Goal: Information Seeking & Learning: Learn about a topic

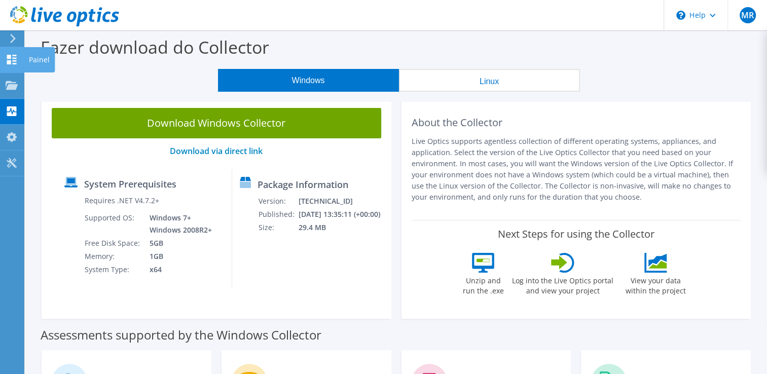
click at [9, 63] on use at bounding box center [12, 60] width 10 height 10
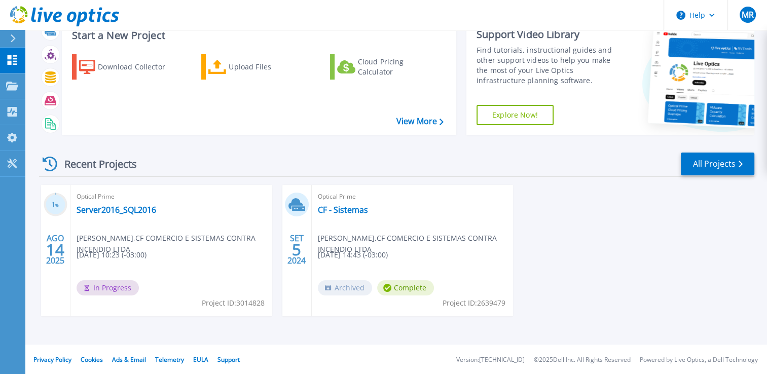
scroll to position [35, 0]
click at [121, 209] on link "Server2016_SQL2016" at bounding box center [117, 209] width 80 height 10
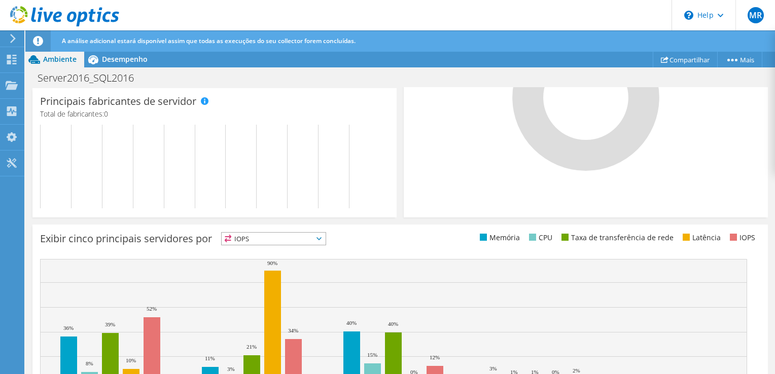
scroll to position [389, 0]
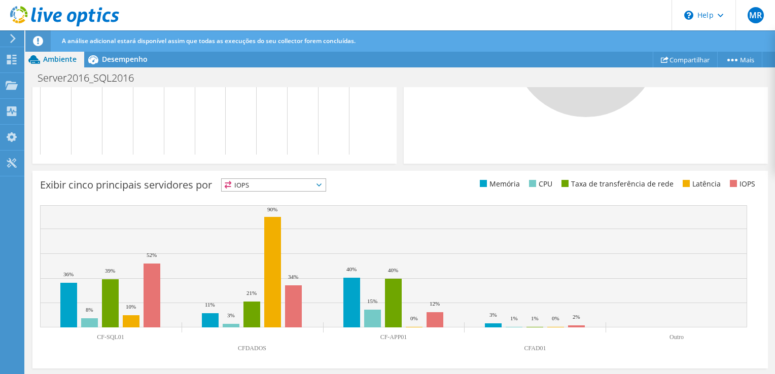
click at [325, 181] on span "IOPS" at bounding box center [274, 185] width 104 height 12
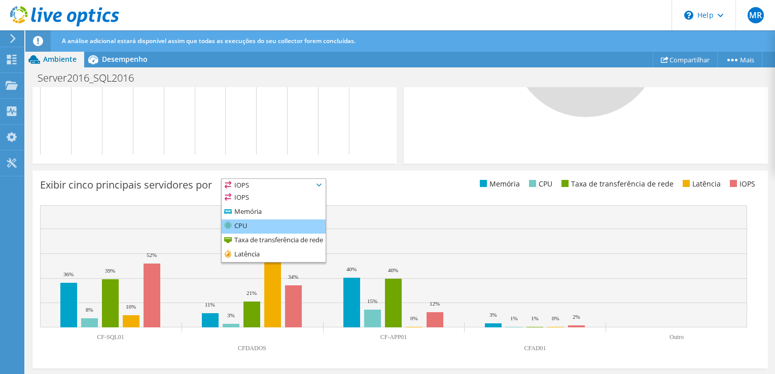
click at [268, 226] on li "CPU" at bounding box center [274, 227] width 104 height 14
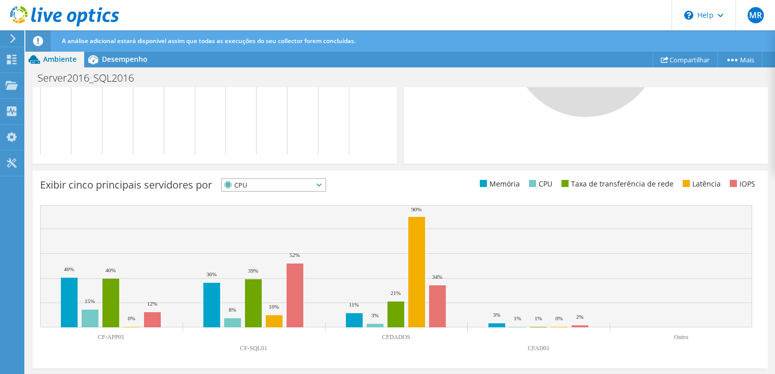
click at [300, 186] on span "CPU" at bounding box center [267, 185] width 91 height 12
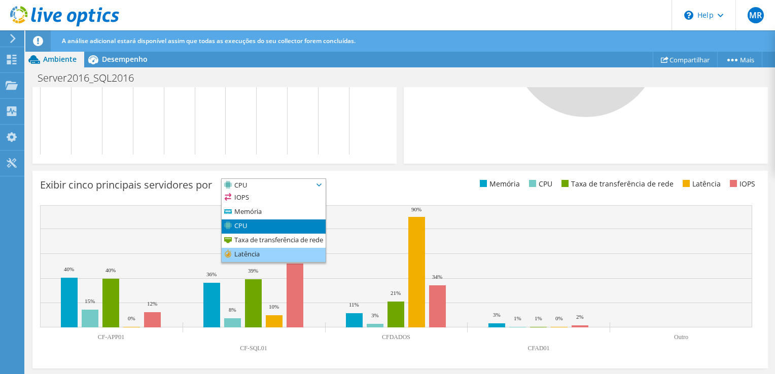
click at [261, 250] on li "Latência" at bounding box center [274, 255] width 104 height 14
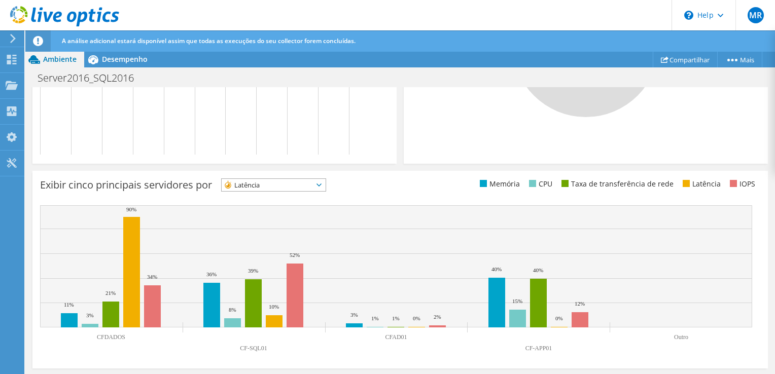
click at [325, 186] on span "Latência" at bounding box center [274, 185] width 104 height 12
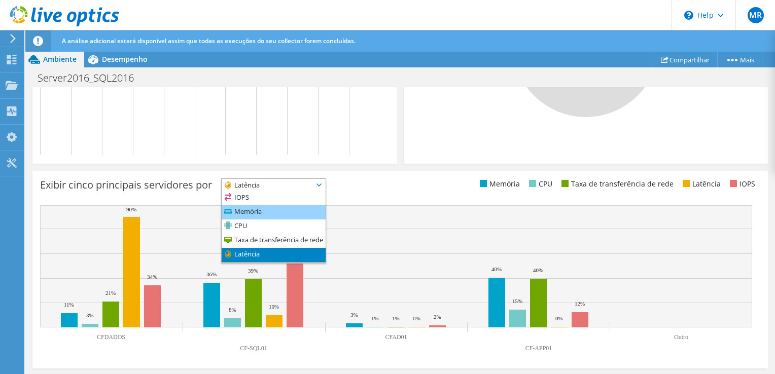
click at [279, 209] on li "Memória" at bounding box center [274, 212] width 104 height 14
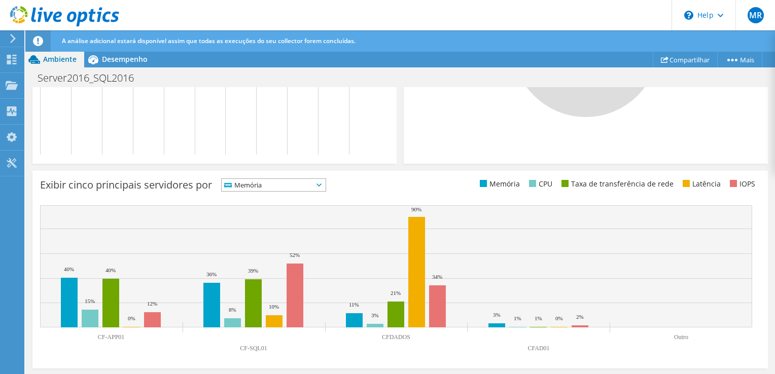
click at [299, 186] on span "Memória" at bounding box center [267, 185] width 91 height 12
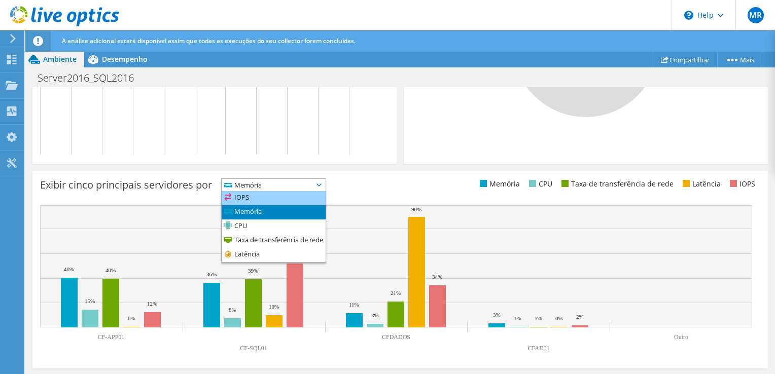
click at [278, 197] on li "IOPS" at bounding box center [274, 198] width 104 height 14
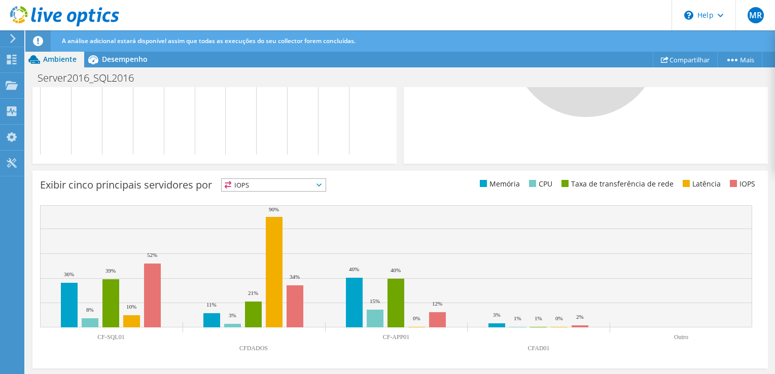
click at [325, 185] on span "IOPS" at bounding box center [274, 185] width 104 height 12
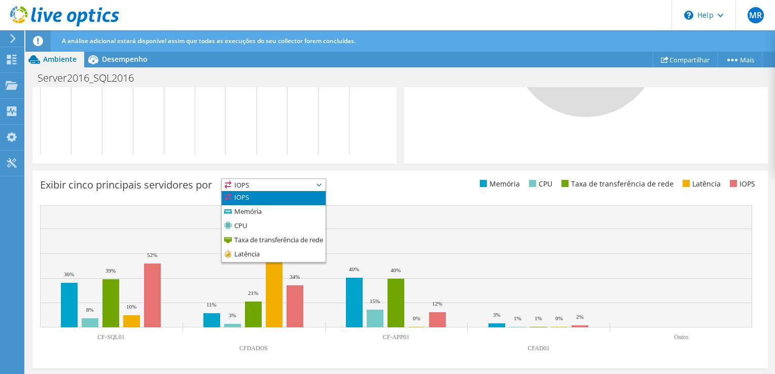
click at [338, 185] on div "Exibir cinco principais servidores por IOPS IOPS" at bounding box center [220, 186] width 360 height 17
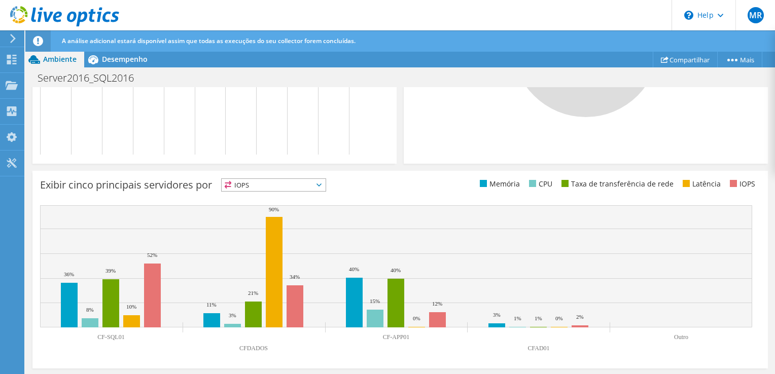
click at [325, 181] on span "IOPS" at bounding box center [274, 185] width 104 height 12
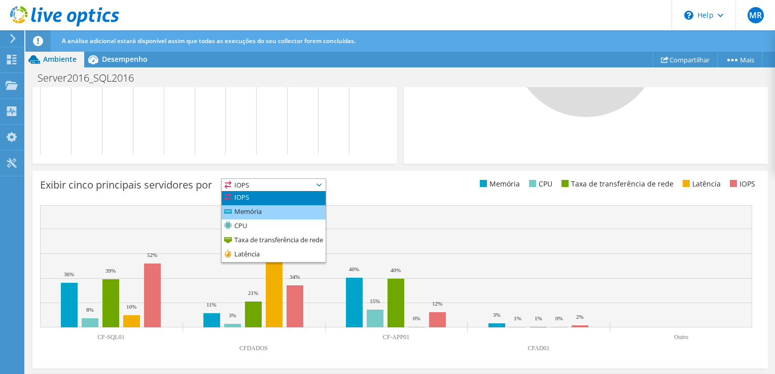
click at [274, 212] on li "Memória" at bounding box center [274, 212] width 104 height 14
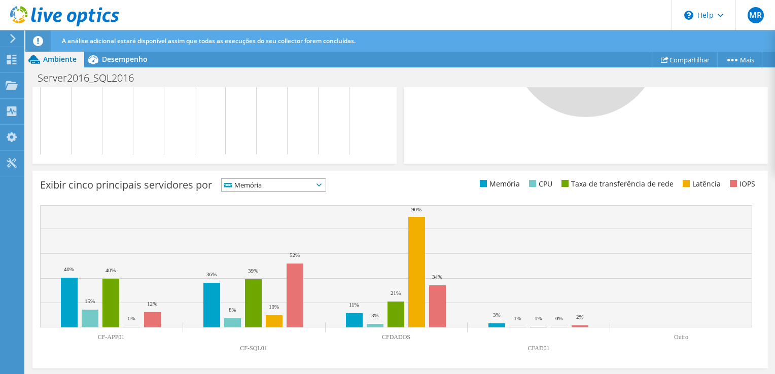
click at [325, 186] on span "Memória" at bounding box center [274, 185] width 104 height 12
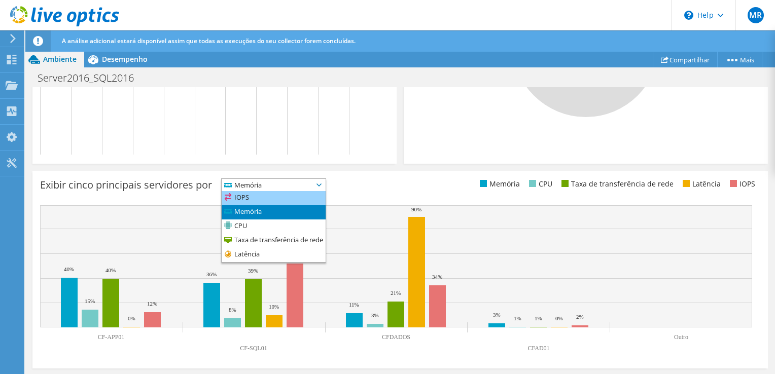
click at [278, 198] on li "IOPS" at bounding box center [274, 198] width 104 height 14
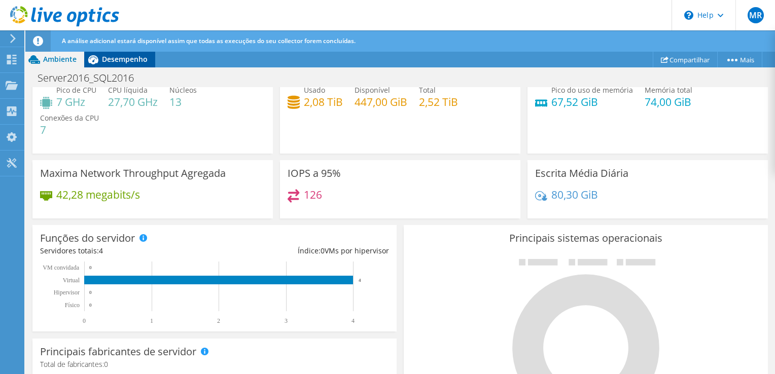
scroll to position [101, 0]
click at [103, 63] on span "Desempenho" at bounding box center [125, 59] width 46 height 10
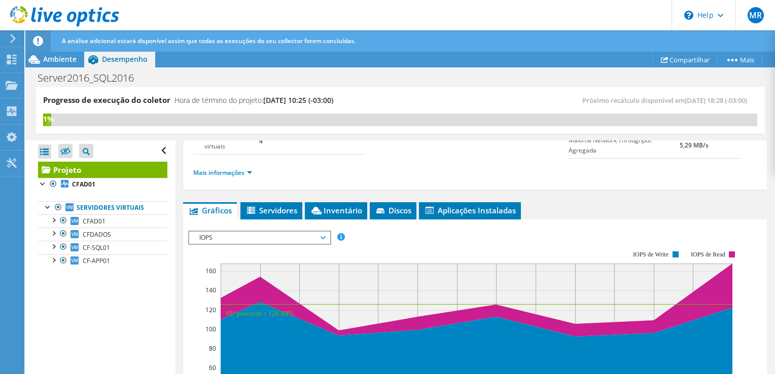
scroll to position [152, 0]
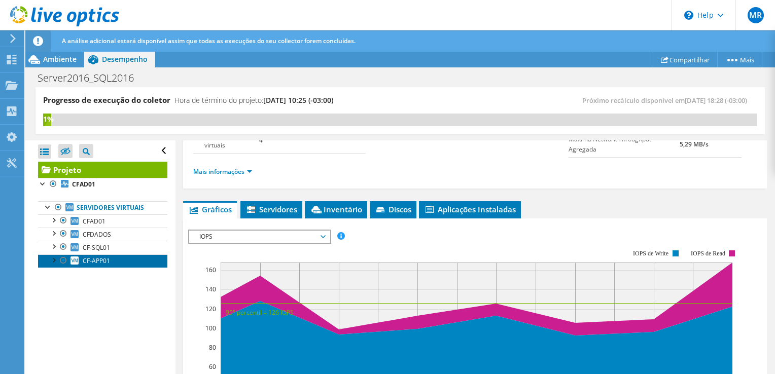
click at [106, 261] on span "CF-APP01" at bounding box center [96, 261] width 27 height 9
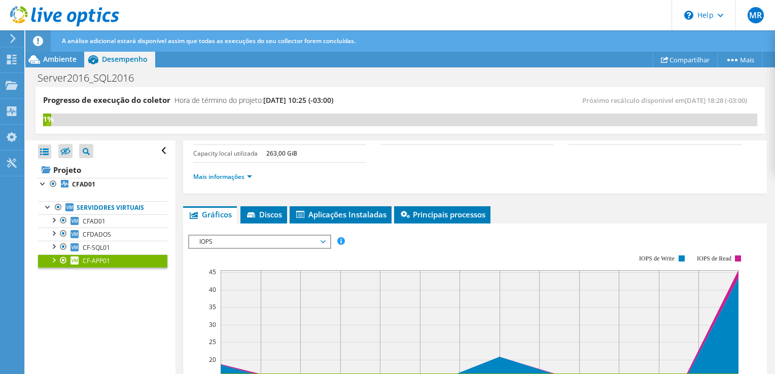
scroll to position [101, 0]
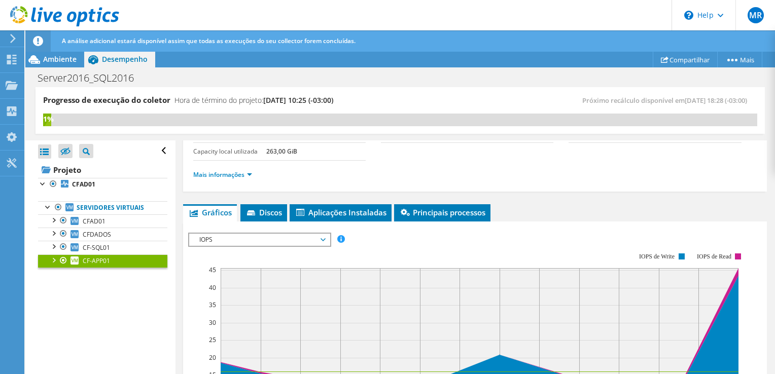
click at [314, 241] on span "IOPS" at bounding box center [259, 240] width 130 height 12
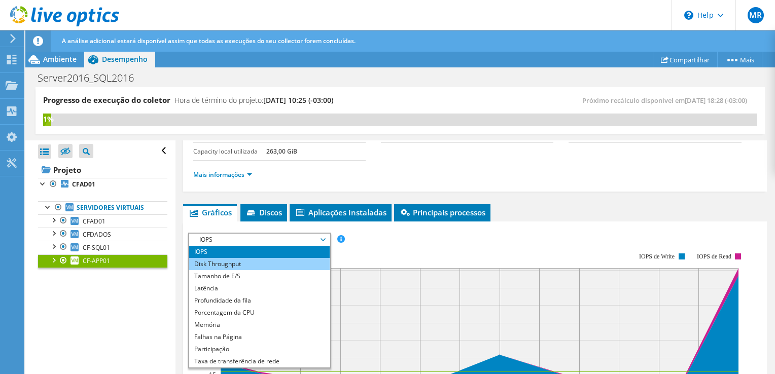
click at [258, 260] on li "Disk Throughput" at bounding box center [259, 264] width 140 height 12
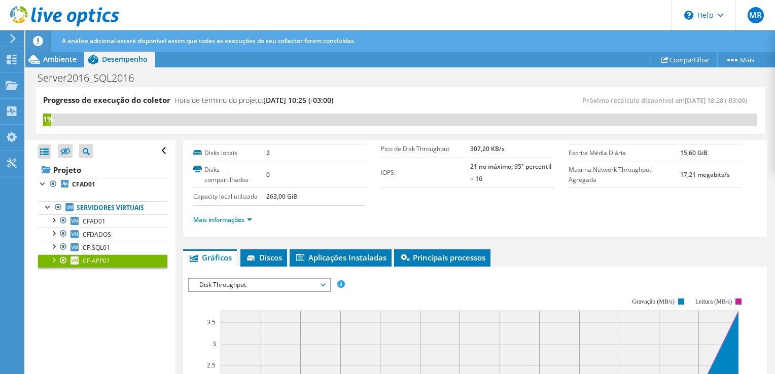
scroll to position [51, 0]
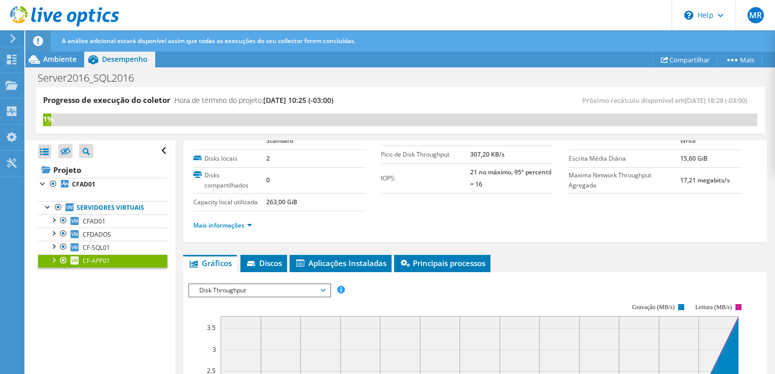
click at [257, 288] on span "Disk Throughput" at bounding box center [259, 290] width 130 height 12
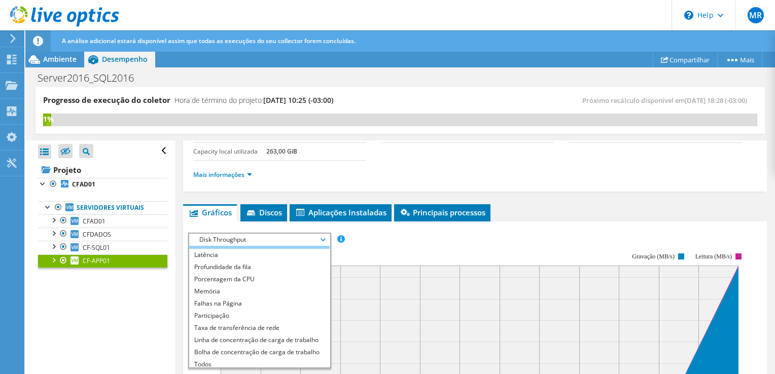
scroll to position [37, 0]
drag, startPoint x: 268, startPoint y: 266, endPoint x: 270, endPoint y: 271, distance: 5.3
click at [270, 271] on ul "IOPS Disk Throughput Tamanho de E/S Latência Profundidade da fila Porcentagem d…" at bounding box center [259, 307] width 140 height 122
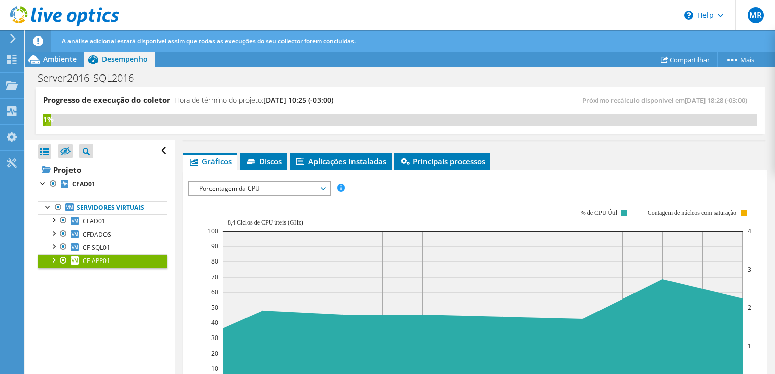
scroll to position [152, 0]
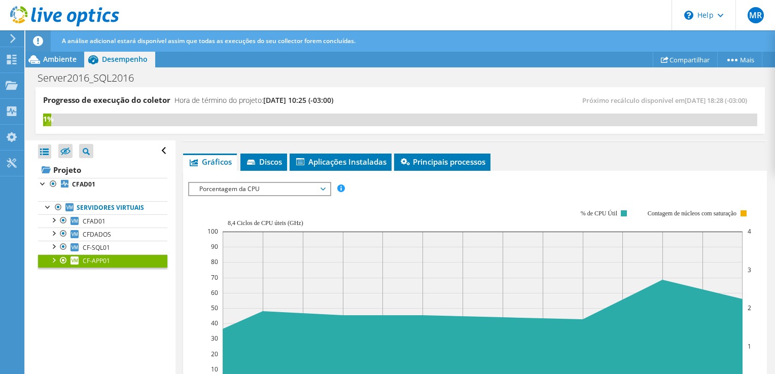
click at [329, 191] on span "Porcentagem da CPU" at bounding box center [259, 189] width 140 height 12
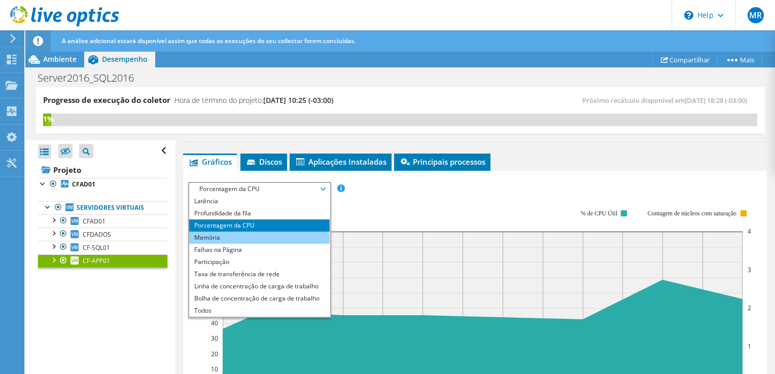
click at [237, 238] on li "Memória" at bounding box center [259, 238] width 140 height 12
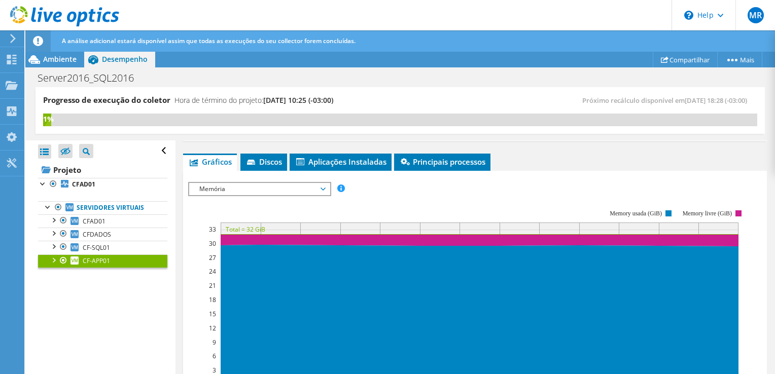
click at [324, 189] on span "Memória" at bounding box center [259, 189] width 130 height 12
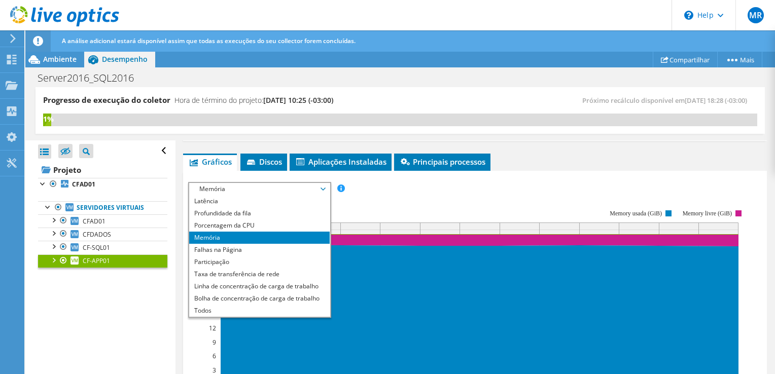
click at [324, 189] on span "Memória" at bounding box center [259, 189] width 130 height 12
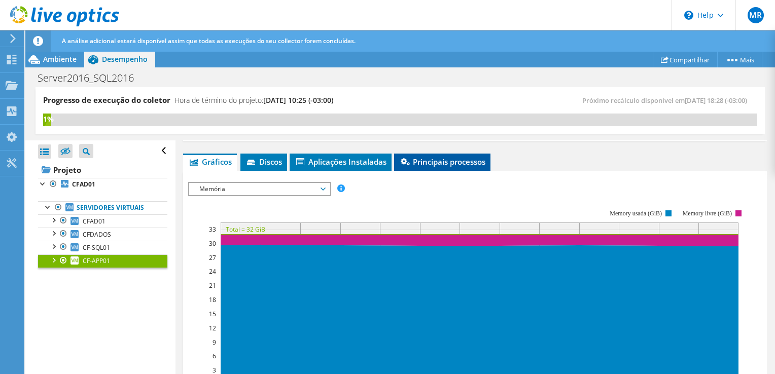
click at [414, 164] on span "Principais processos" at bounding box center [442, 162] width 86 height 10
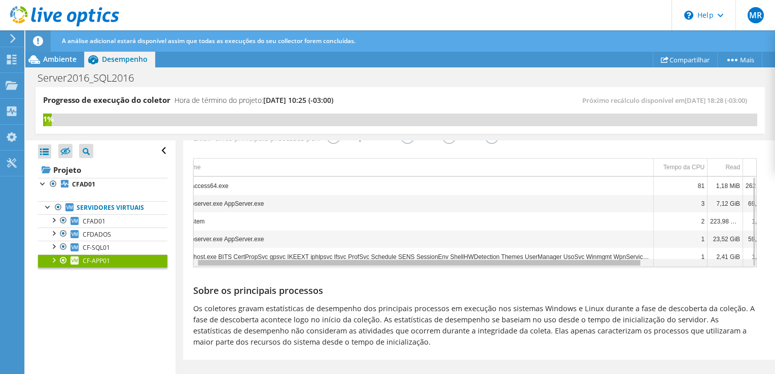
scroll to position [0, 0]
drag, startPoint x: 361, startPoint y: 264, endPoint x: 326, endPoint y: 267, distance: 35.1
click at [326, 267] on body "MR Usuário Final Marcio Reis marcio.reis@cfsistemas.com.br CF COMERCIO E SISTEM…" at bounding box center [387, 187] width 775 height 374
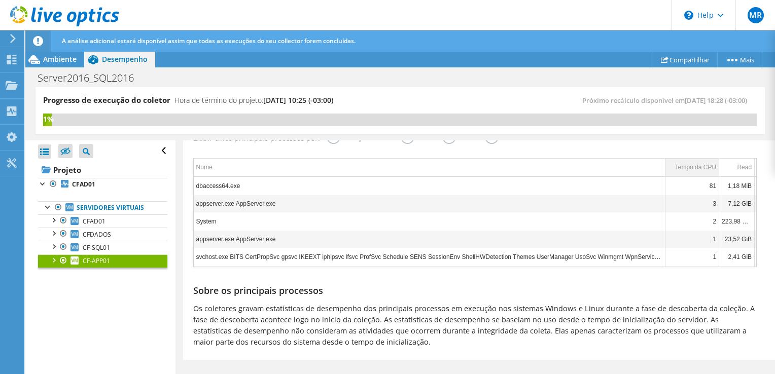
click at [684, 171] on div "Tempo da CPU" at bounding box center [695, 167] width 41 height 12
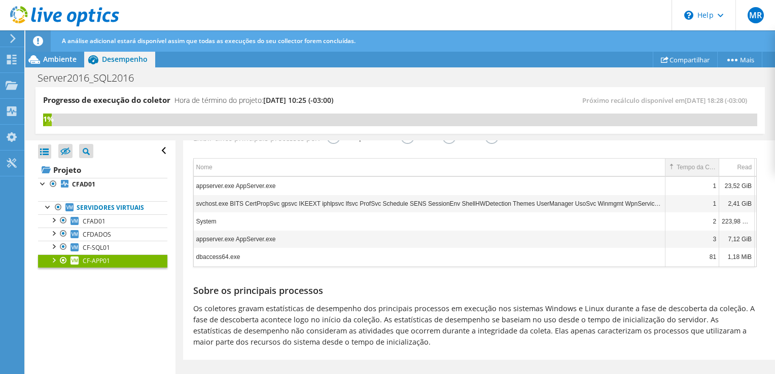
click at [696, 167] on div "Tempo da CPU" at bounding box center [696, 167] width 40 height 12
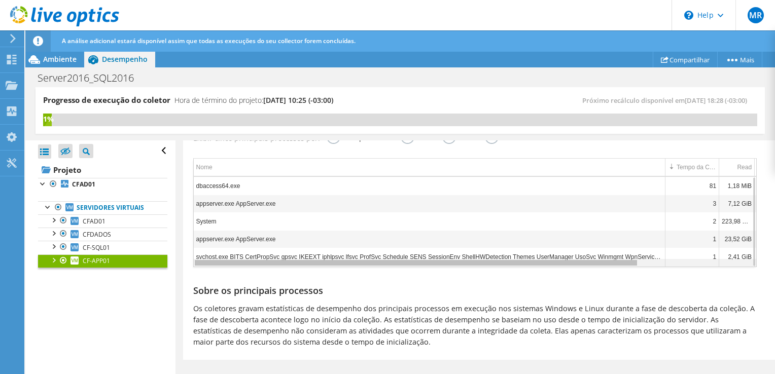
drag, startPoint x: 387, startPoint y: 263, endPoint x: 339, endPoint y: 263, distance: 48.7
click at [339, 263] on body "MR Usuário Final Marcio Reis marcio.reis@cfsistemas.com.br CF COMERCIO E SISTEM…" at bounding box center [387, 187] width 775 height 374
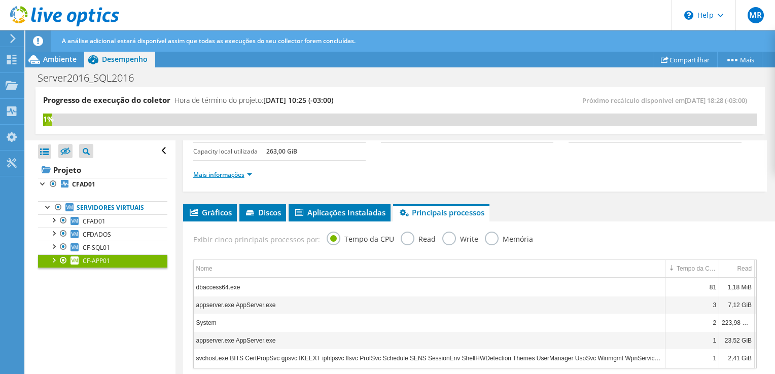
click at [245, 175] on link "Mais informações" at bounding box center [222, 174] width 59 height 9
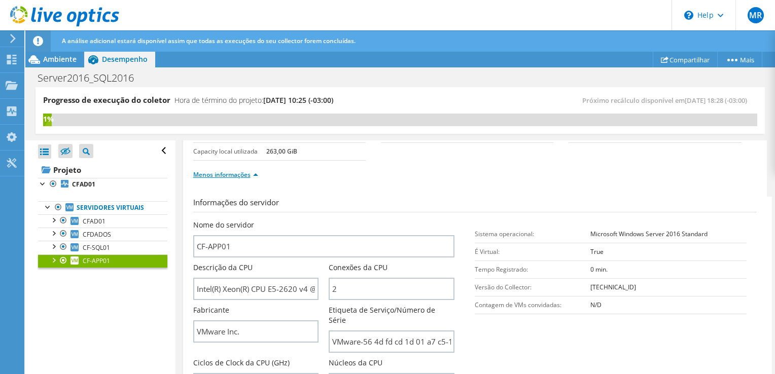
click at [241, 176] on link "Menos informações" at bounding box center [225, 174] width 65 height 9
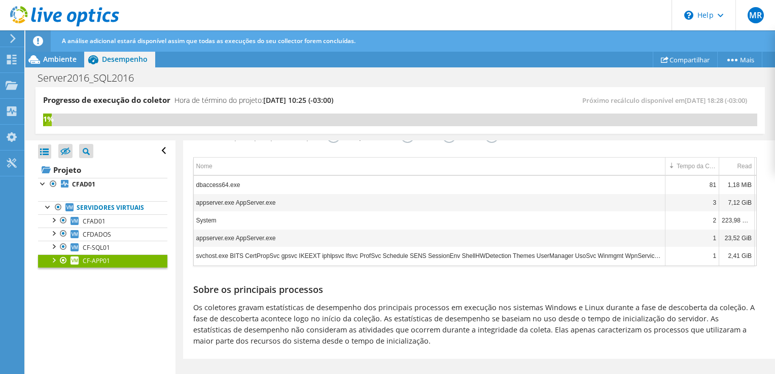
click at [55, 259] on div at bounding box center [53, 259] width 10 height 10
click at [59, 302] on div at bounding box center [58, 299] width 10 height 10
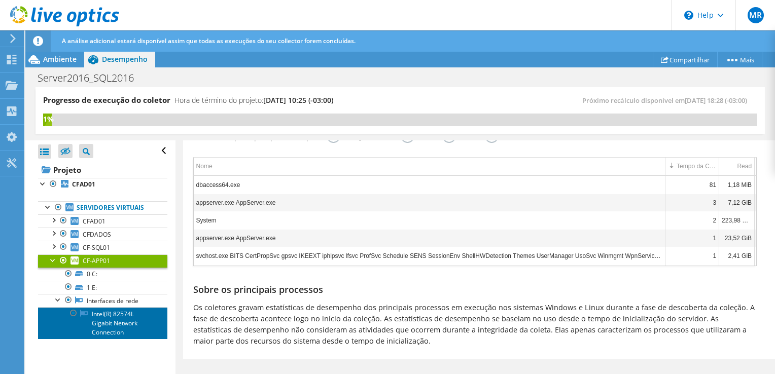
click at [117, 314] on link "Intel(R) 82574L Gigabit Network Connection" at bounding box center [102, 322] width 129 height 31
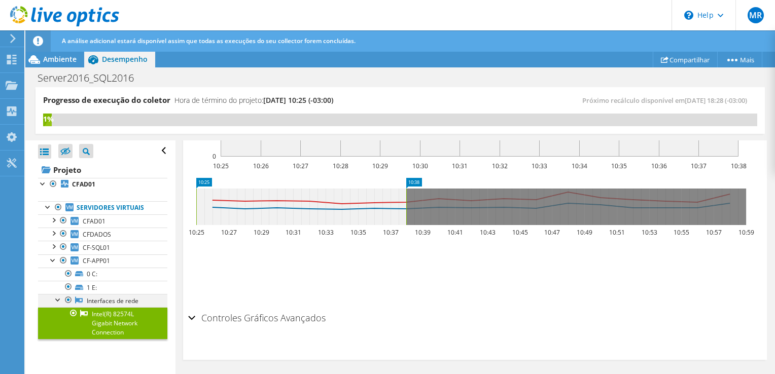
click at [57, 300] on div at bounding box center [58, 299] width 10 height 10
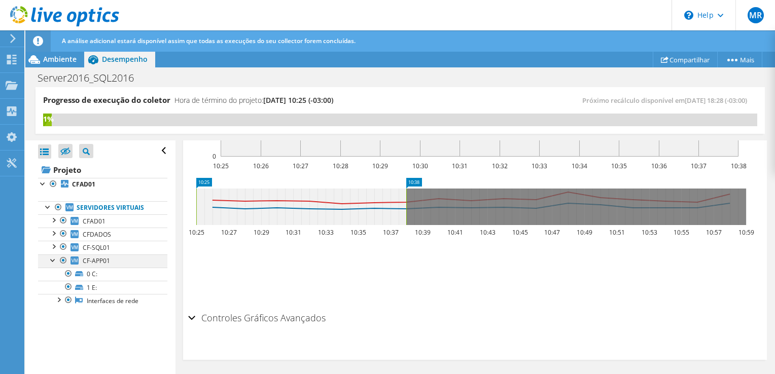
click at [55, 261] on div at bounding box center [53, 259] width 10 height 10
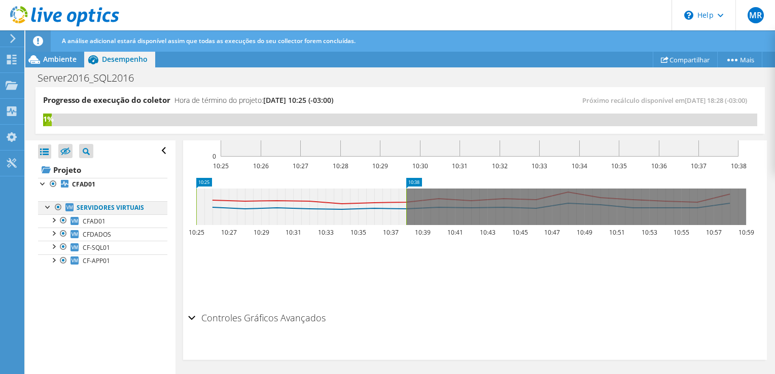
click at [47, 205] on div at bounding box center [48, 206] width 10 height 10
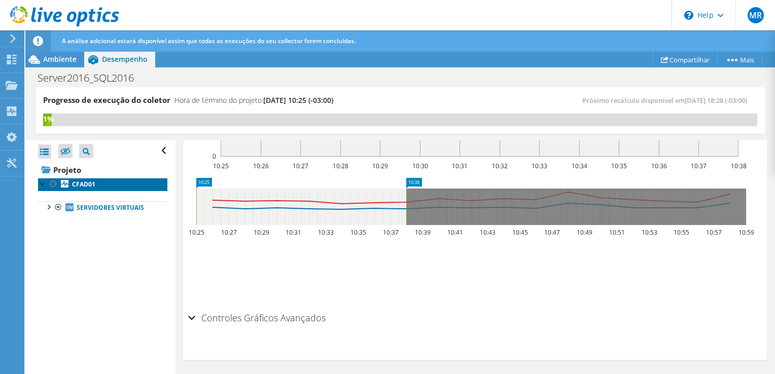
click at [70, 184] on link "CFAD01" at bounding box center [102, 184] width 129 height 13
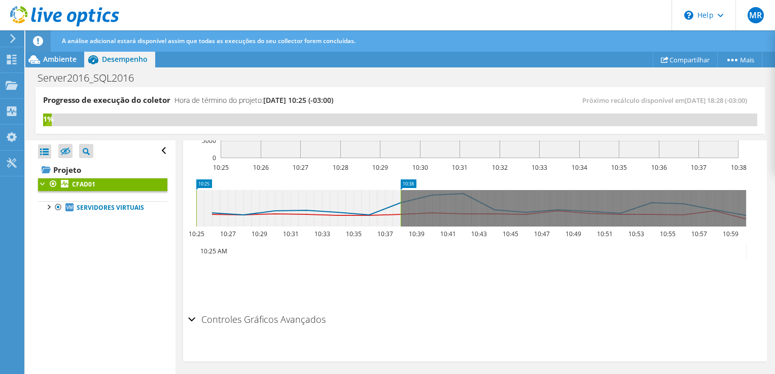
scroll to position [387, 0]
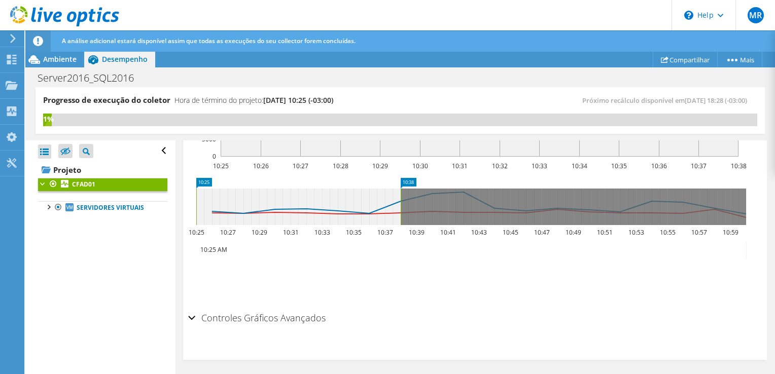
click at [202, 320] on h2 "Controles Gráficos Avançados" at bounding box center [256, 318] width 137 height 20
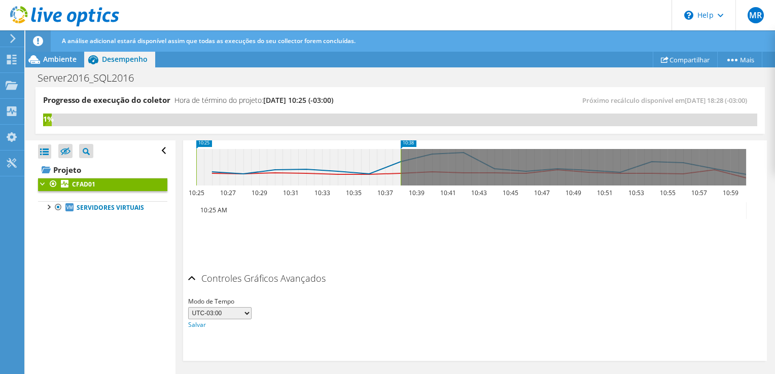
scroll to position [427, 0]
click at [244, 311] on select "UTC-12:00 UTC-11:00 UTC-10:00 UTC-09:30 UTC-09:00 UTC-08:00 UTC-07:00 UTC-06:00…" at bounding box center [219, 313] width 63 height 12
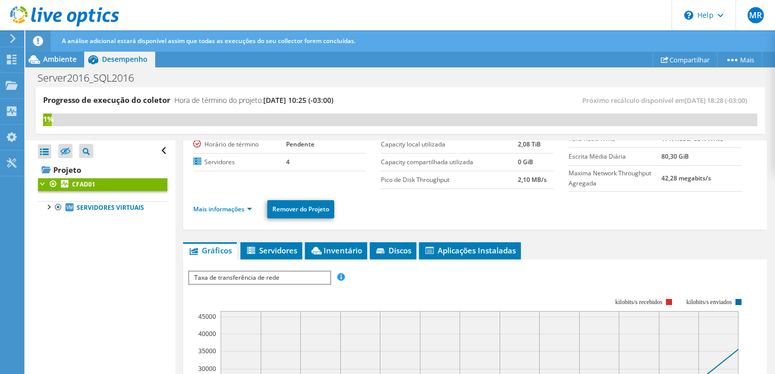
scroll to position [0, 0]
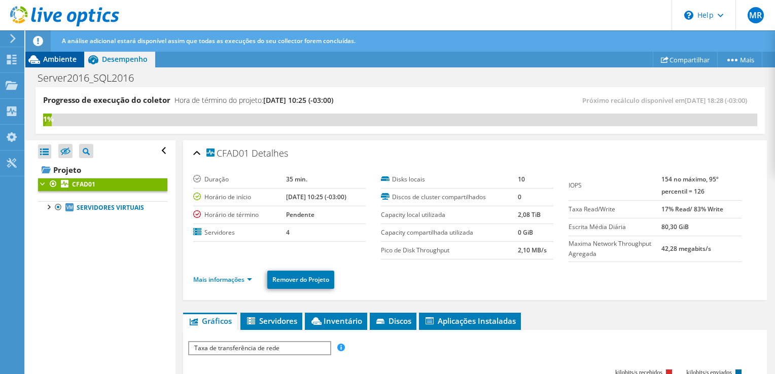
click at [59, 64] on div "Ambiente" at bounding box center [54, 59] width 59 height 16
